Goal: Find contact information: Find contact information

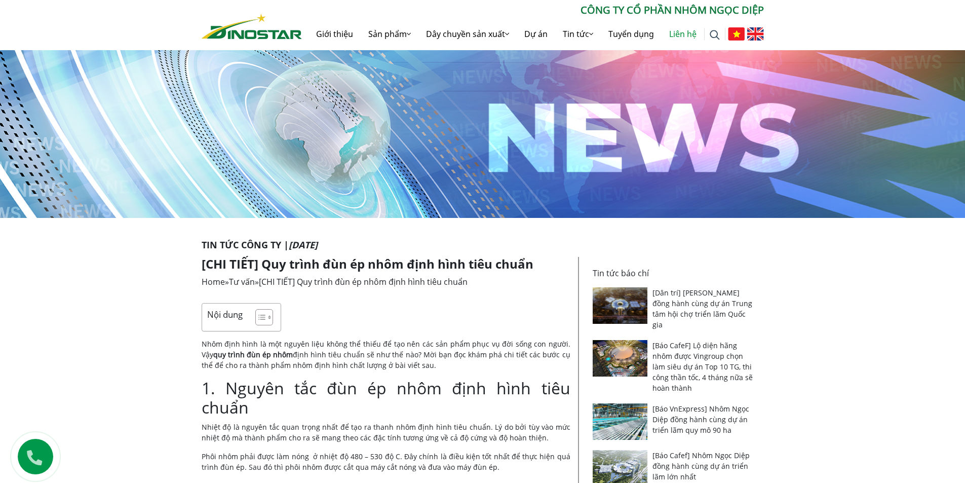
click at [680, 33] on link "Liên hệ" at bounding box center [683, 34] width 43 height 32
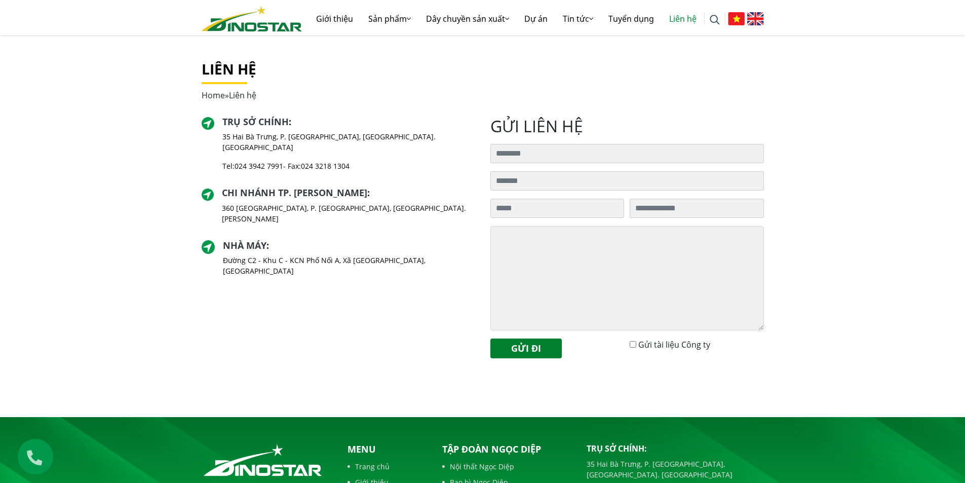
scroll to position [203, 0]
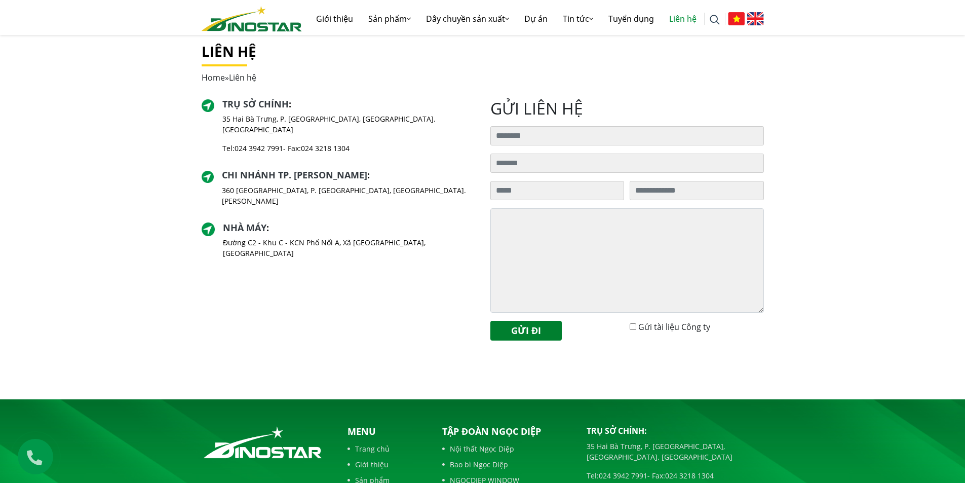
click at [323, 121] on p "35 Hai Bà Trưng, P. [GEOGRAPHIC_DATA], [GEOGRAPHIC_DATA]. [GEOGRAPHIC_DATA]" at bounding box center [348, 123] width 252 height 21
click at [243, 79] on span "Liên hệ" at bounding box center [242, 77] width 27 height 11
click at [215, 76] on link "Home" at bounding box center [213, 77] width 23 height 11
click at [256, 80] on span "Liên hệ" at bounding box center [242, 77] width 27 height 11
